Goal: Task Accomplishment & Management: Complete application form

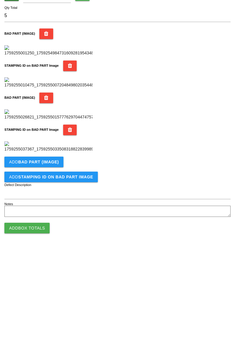
type input "5"
click at [50, 268] on b "BAD PART (IMAGE)" at bounding box center [38, 268] width 41 height 5
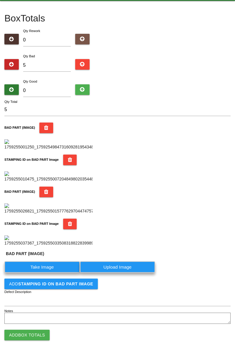
click at [50, 272] on label "Take Image" at bounding box center [41, 266] width 75 height 11
click at [0, 0] on \(IMAGE\) "Take Image" at bounding box center [0, 0] width 0 height 0
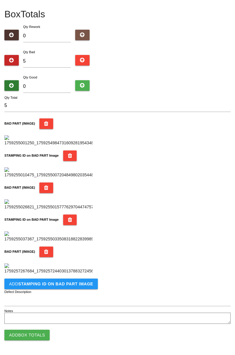
scroll to position [418, 0]
click at [80, 287] on button "Add STAMPING ID on BAD PART Image" at bounding box center [50, 283] width 93 height 11
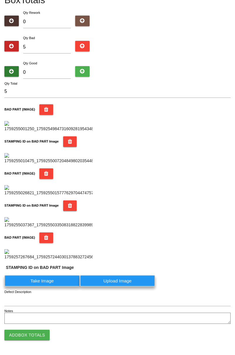
click at [56, 286] on label "Take Image" at bounding box center [41, 280] width 75 height 11
click at [0, 0] on PART "Take Image" at bounding box center [0, 0] width 0 height 0
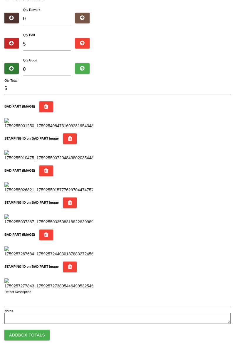
scroll to position [0, 0]
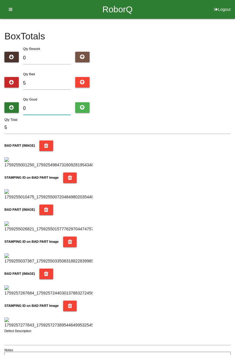
click at [55, 102] on input "0" at bounding box center [47, 108] width 48 height 13
type input "7"
type input "12"
type input "79"
type input "84"
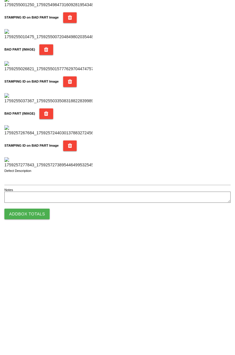
type input "79"
click at [42, 332] on button "Add Box Totals" at bounding box center [26, 334] width 45 height 11
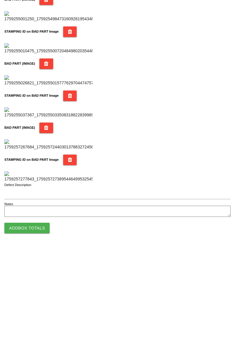
scroll to position [514, 0]
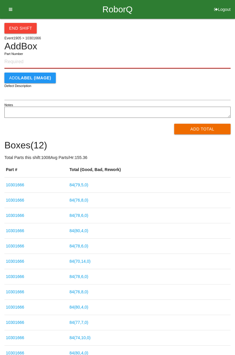
paste input "10301666"
type input "10301666"
click at [203, 128] on button "Add Total" at bounding box center [202, 129] width 57 height 11
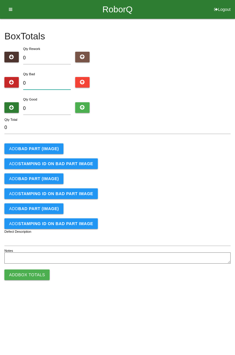
click at [50, 81] on input "0" at bounding box center [47, 83] width 48 height 13
type input "5"
click at [54, 107] on input "0" at bounding box center [47, 108] width 48 height 13
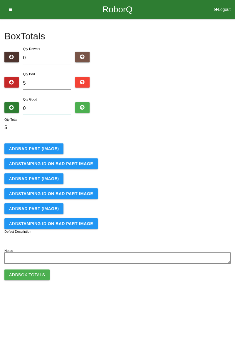
type input "7"
type input "12"
type input "79"
type input "84"
type input "79"
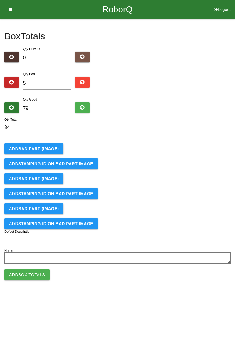
click at [44, 146] on button "Add BAD PART (IMAGE)" at bounding box center [33, 148] width 59 height 11
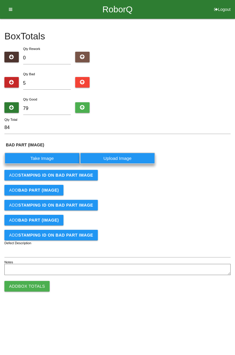
click at [54, 158] on label "Take Image" at bounding box center [41, 157] width 75 height 11
click at [0, 0] on \(IMAGE\) "Take Image" at bounding box center [0, 0] width 0 height 0
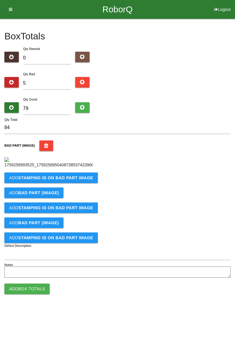
click at [79, 183] on button "Add STAMPING ID on BAD PART Image" at bounding box center [50, 177] width 93 height 11
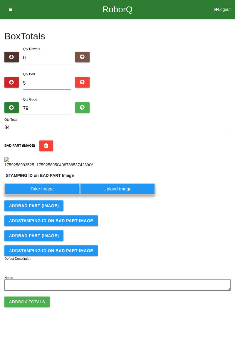
click at [57, 194] on label "Take Image" at bounding box center [41, 188] width 75 height 11
click at [0, 0] on PART "Take Image" at bounding box center [0, 0] width 0 height 0
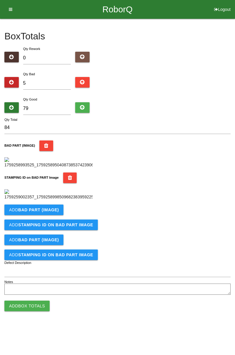
scroll to position [129, 0]
click at [58, 215] on button "Add BAD PART (IMAGE)" at bounding box center [33, 209] width 59 height 11
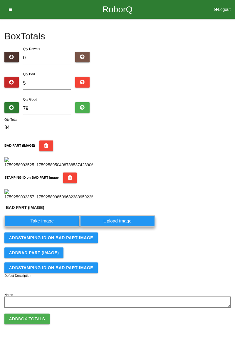
click at [52, 226] on label "Take Image" at bounding box center [41, 220] width 75 height 11
click at [0, 0] on \(IMAGE\) "Take Image" at bounding box center [0, 0] width 0 height 0
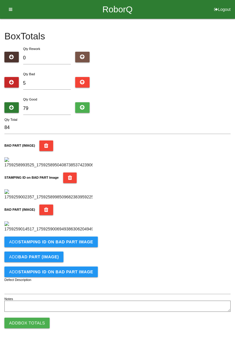
scroll to position [225, 0]
click at [64, 247] on button "Add STAMPING ID on BAD PART Image" at bounding box center [50, 241] width 93 height 11
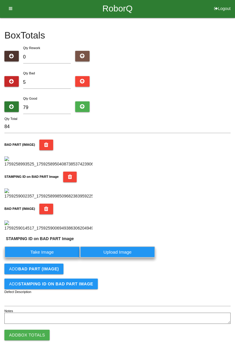
click at [49, 257] on label "Take Image" at bounding box center [41, 251] width 75 height 11
click at [0, 0] on PART "Take Image" at bounding box center [0, 0] width 0 height 0
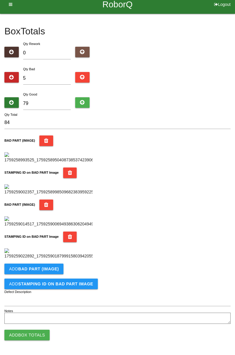
scroll to position [322, 0]
click at [50, 267] on b "BAD PART (IMAGE)" at bounding box center [38, 268] width 41 height 5
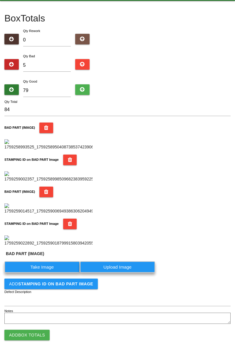
click at [53, 272] on label "Take Image" at bounding box center [41, 266] width 75 height 11
click at [0, 0] on \(IMAGE\) "Take Image" at bounding box center [0, 0] width 0 height 0
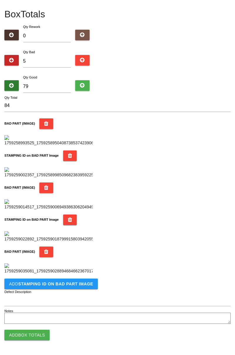
scroll to position [418, 0]
click at [77, 285] on b "STAMPING ID on BAD PART Image" at bounding box center [55, 283] width 75 height 5
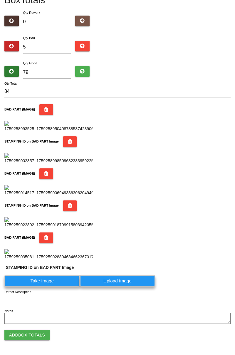
click at [49, 286] on label "Take Image" at bounding box center [41, 280] width 75 height 11
click at [0, 0] on PART "Take Image" at bounding box center [0, 0] width 0 height 0
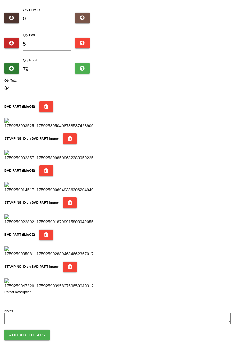
scroll to position [514, 0]
click at [34, 339] on button "Add Box Totals" at bounding box center [26, 334] width 45 height 11
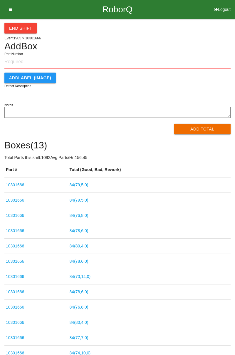
click at [223, 77] on div "Add LABEL (IMAGE)" at bounding box center [117, 78] width 226 height 11
click at [23, 28] on button "End Shift" at bounding box center [20, 28] width 32 height 11
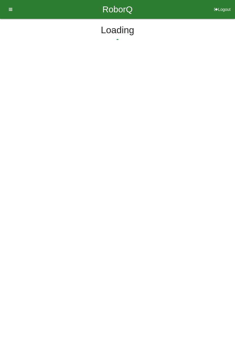
select select "3"
select select "33"
select select "2"
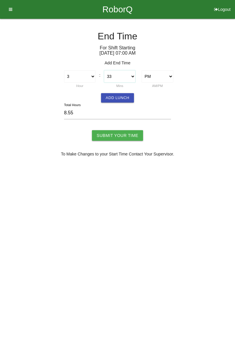
click at [134, 76] on select "00 01 02 03 04 05 06 07 08 09 10 11 12 13 14 15 16 17 18 19 20 21 22 23 24 25 2…" at bounding box center [119, 76] width 31 height 12
select select "30"
click at [104, 70] on select "00 01 02 03 04 05 06 07 08 09 10 11 12 13 14 15 16 17 18 19 20 21 22 23 24 25 2…" at bounding box center [119, 76] width 31 height 12
type input "8.50"
click at [119, 97] on button "Add Lunch" at bounding box center [117, 97] width 33 height 9
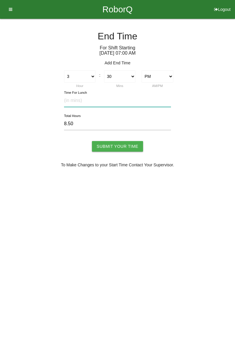
click at [83, 102] on input "text" at bounding box center [117, 100] width 107 height 13
type input "30"
type input "8.00"
click at [119, 143] on input "Submit Your Time" at bounding box center [117, 146] width 51 height 11
type input "Processing..."
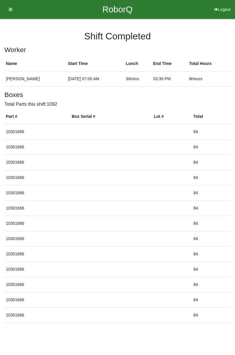
click at [221, 4] on button "Logout" at bounding box center [222, 2] width 25 height 4
select select "Worker"
